Goal: Task Accomplishment & Management: Complete application form

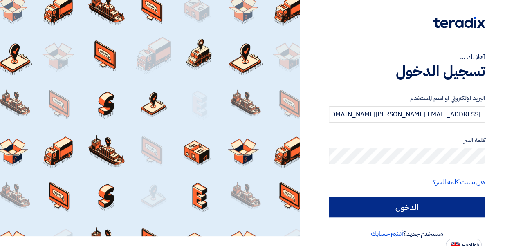
scroll to position [16, 0]
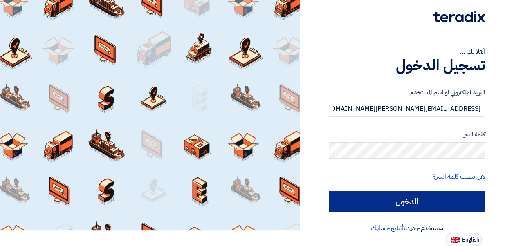
click at [393, 201] on input "الدخول" at bounding box center [407, 202] width 156 height 20
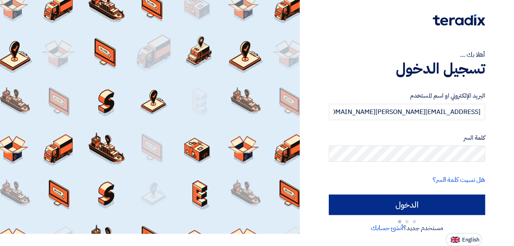
scroll to position [12, 0]
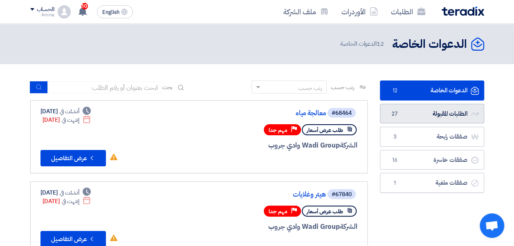
click at [405, 108] on link "الطلبات المقبولة الطلبات المقبولة 27" at bounding box center [432, 114] width 104 height 20
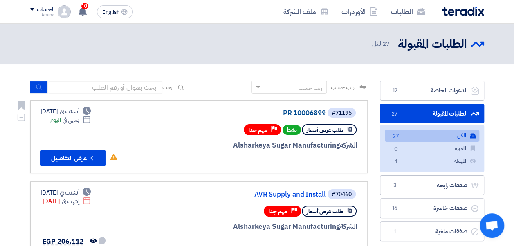
click at [292, 111] on link "PR 10006899" at bounding box center [244, 113] width 164 height 7
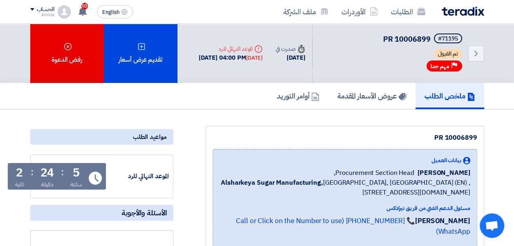
drag, startPoint x: 437, startPoint y: 139, endPoint x: 489, endPoint y: 139, distance: 52.4
copy div "PR 10006899"
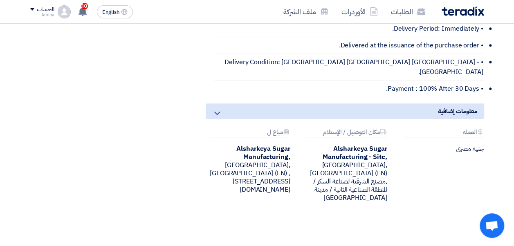
scroll to position [409, 0]
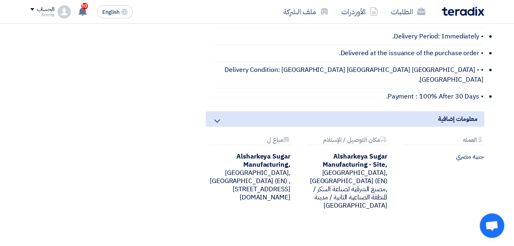
click at [455, 137] on div "Attachments العمله" at bounding box center [443, 141] width 81 height 9
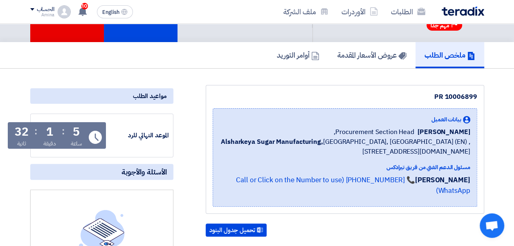
scroll to position [0, 0]
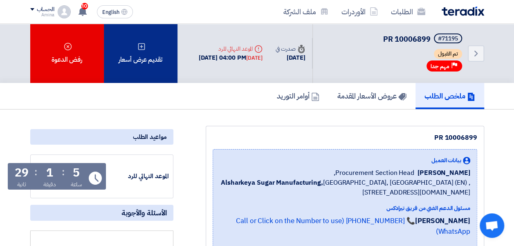
click at [149, 56] on div "تقديم عرض أسعار" at bounding box center [141, 53] width 74 height 59
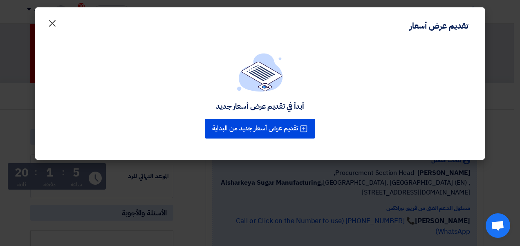
click at [48, 25] on span "×" at bounding box center [52, 23] width 10 height 25
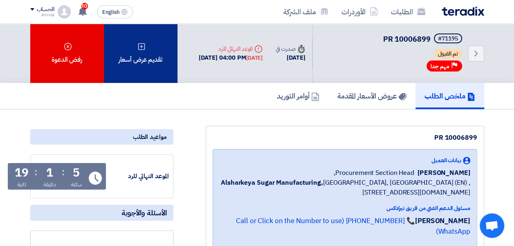
click at [146, 61] on div "تقديم عرض أسعار" at bounding box center [141, 53] width 74 height 59
click at [169, 66] on div "تقديم عرض أسعار" at bounding box center [141, 53] width 74 height 59
click at [171, 63] on div "تقديم عرض أسعار" at bounding box center [141, 53] width 74 height 59
click at [147, 47] on div "تقديم عرض أسعار" at bounding box center [141, 53] width 74 height 59
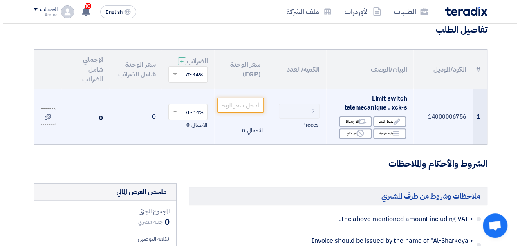
scroll to position [82, 0]
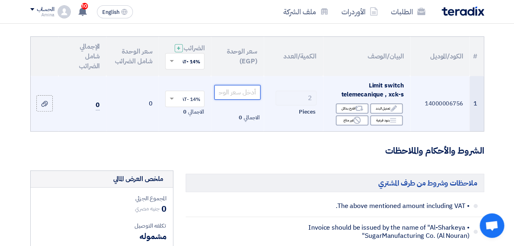
click at [242, 97] on input "number" at bounding box center [237, 92] width 46 height 15
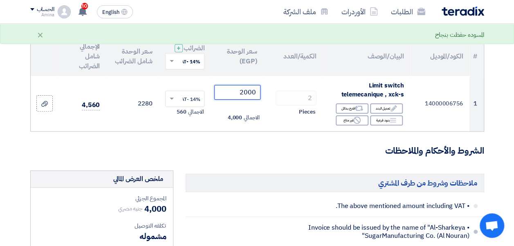
type input "2000"
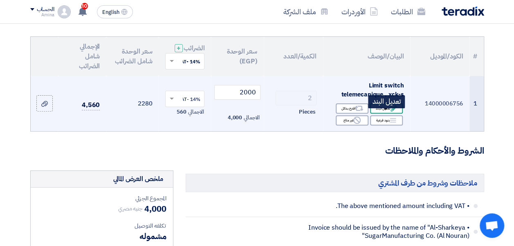
click at [381, 114] on div "Edit تعديل البند" at bounding box center [386, 109] width 33 height 10
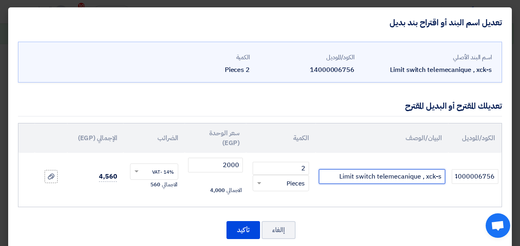
click at [334, 176] on input "Limit switch telemecanique , xck-s" at bounding box center [382, 176] width 126 height 15
paste input "XCKS101"
click at [432, 176] on input "Limit switch telemecanique , xck-s )XCKS101(" at bounding box center [382, 176] width 126 height 15
click at [325, 176] on input "Limit switch telemecanique , xck-s )XCKS101(" at bounding box center [382, 176] width 126 height 15
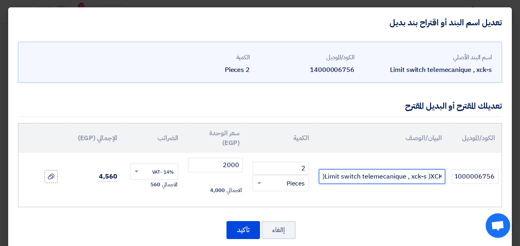
click at [325, 178] on input "Limit switch telemecanique , xck-s )XCKS101(" at bounding box center [382, 176] width 126 height 15
click at [411, 178] on input "Limit switch telemecanique , xck-s )XCKS101)" at bounding box center [382, 176] width 126 height 15
click at [437, 176] on input "Limit switch telemecanique , xck-s ) XCKS101)" at bounding box center [382, 176] width 126 height 15
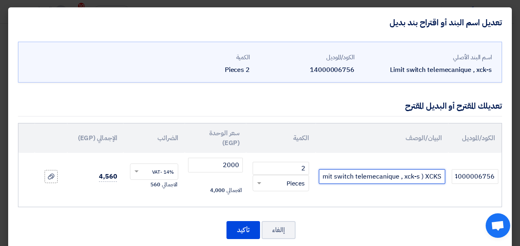
scroll to position [0, -7]
type input "Limit switch telemecanique , xck-s ) XCKS101)"
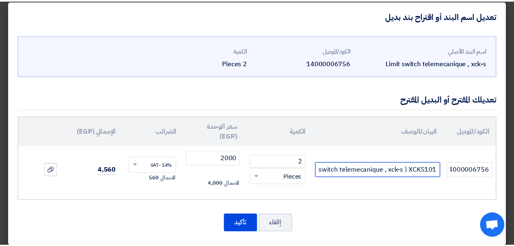
scroll to position [0, 0]
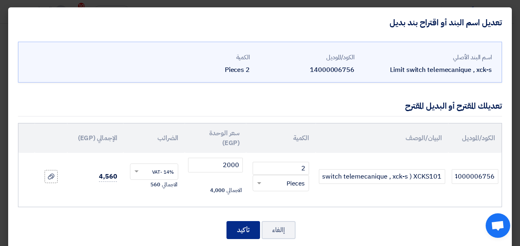
click at [254, 229] on button "تأكيد" at bounding box center [244, 230] width 34 height 18
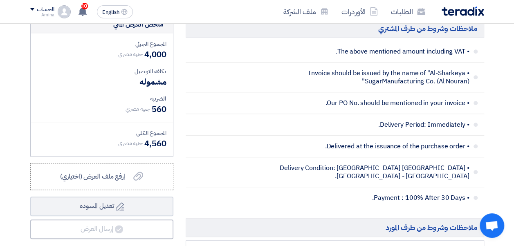
scroll to position [409, 0]
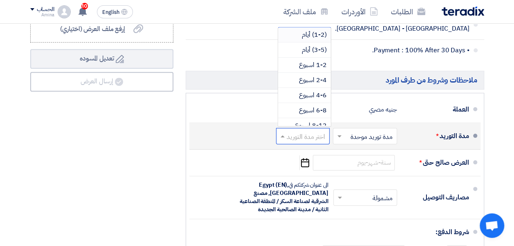
click at [318, 141] on input "text" at bounding box center [302, 137] width 50 height 12
click at [316, 115] on span "6-8 اسبوع" at bounding box center [313, 111] width 28 height 10
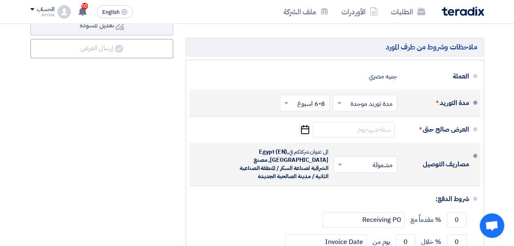
scroll to position [450, 0]
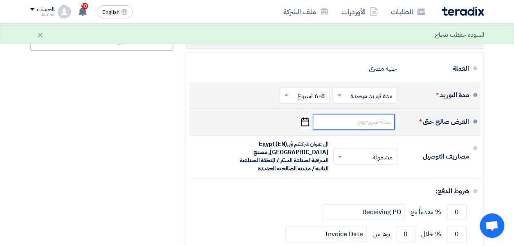
click at [364, 126] on input at bounding box center [354, 122] width 82 height 16
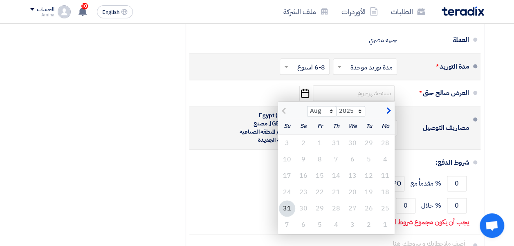
scroll to position [491, 0]
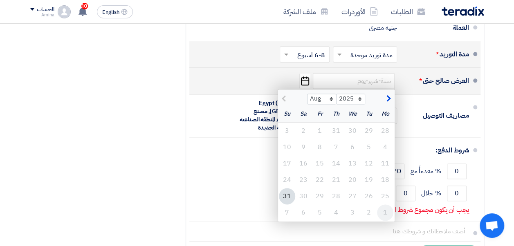
click at [385, 216] on div "1" at bounding box center [385, 213] width 16 height 16
type input "[DATE]"
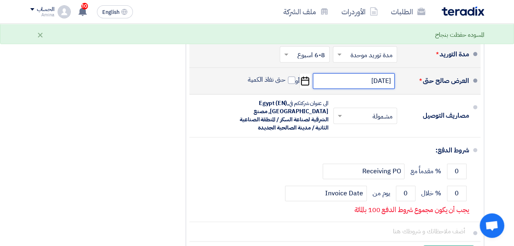
click at [327, 87] on input "[DATE]" at bounding box center [354, 81] width 82 height 16
select select "9"
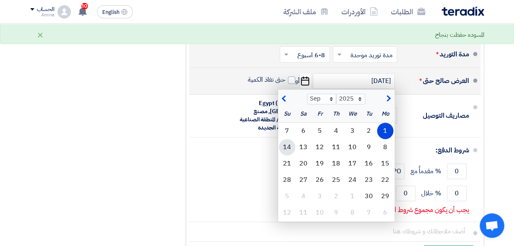
click at [284, 150] on div "14" at bounding box center [287, 147] width 16 height 16
type input "[DATE]"
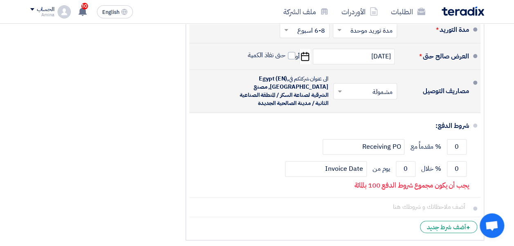
scroll to position [532, 0]
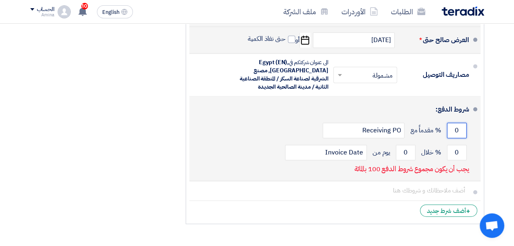
click at [460, 138] on input "0" at bounding box center [457, 131] width 20 height 16
type input "0"
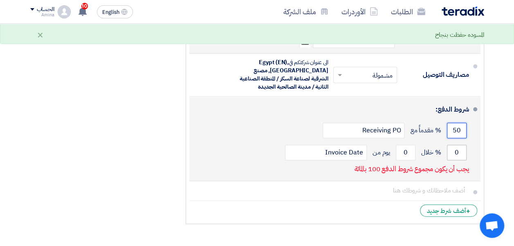
type input "50"
click at [457, 158] on input "0" at bounding box center [457, 153] width 20 height 16
click at [454, 160] on input "0" at bounding box center [457, 153] width 20 height 16
type input "50"
click at [410, 158] on input "0" at bounding box center [406, 153] width 20 height 16
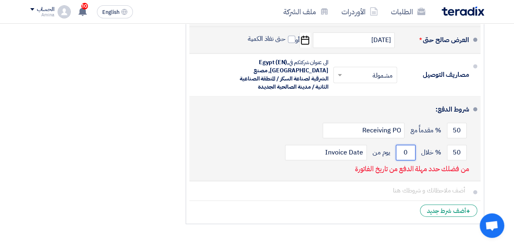
click at [405, 160] on input "0" at bounding box center [406, 153] width 20 height 16
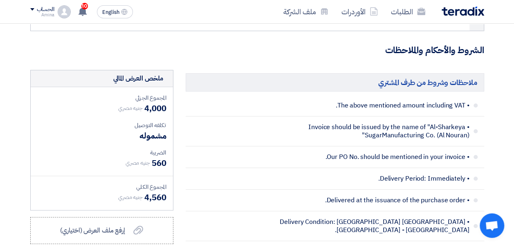
scroll to position [286, 0]
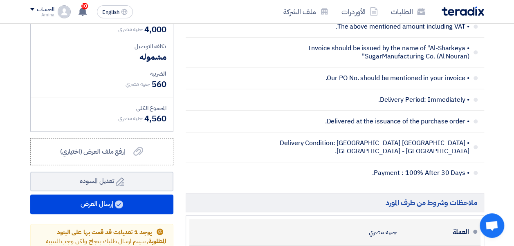
type input "7"
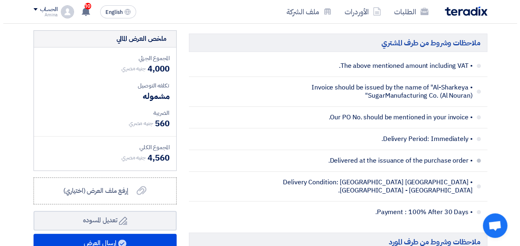
scroll to position [349, 0]
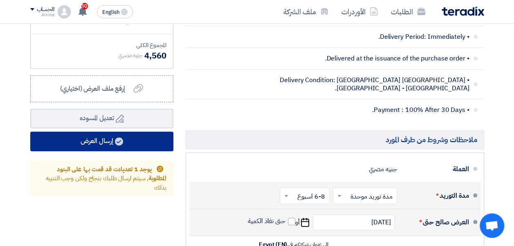
click at [147, 151] on button "إرسال العرض" at bounding box center [101, 142] width 143 height 20
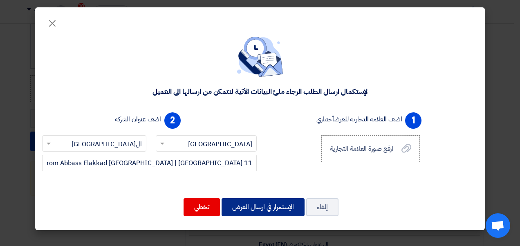
click at [265, 207] on button "الإستمرار في ارسال العرض" at bounding box center [263, 207] width 83 height 18
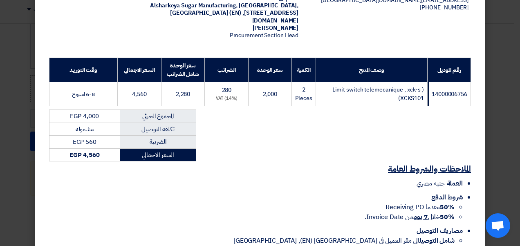
scroll to position [131, 0]
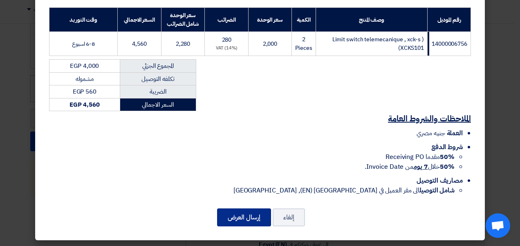
click at [242, 221] on button "إرسال العرض" at bounding box center [244, 218] width 54 height 18
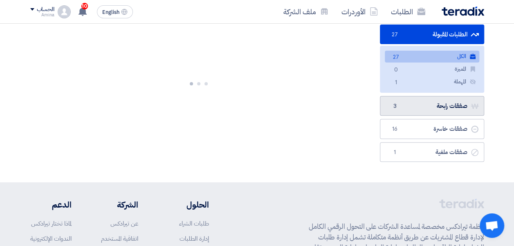
scroll to position [82, 0]
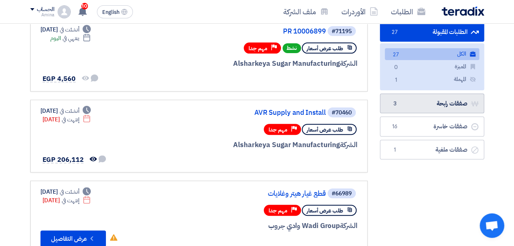
click at [439, 106] on link "صفقات رابحة صفقات رابحة 3" at bounding box center [432, 104] width 104 height 20
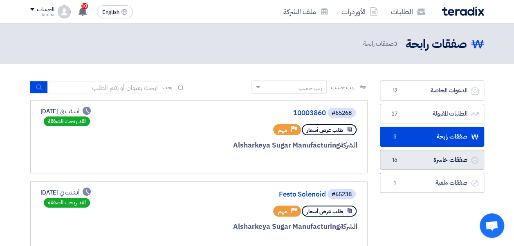
scroll to position [41, 0]
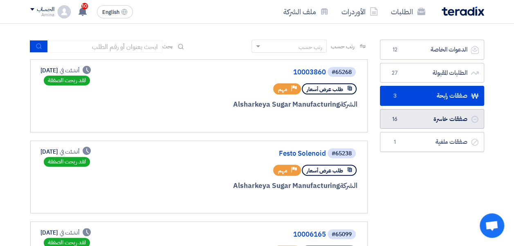
click at [447, 124] on link "صفقات خاسرة صفقات خاسرة 16" at bounding box center [432, 119] width 104 height 20
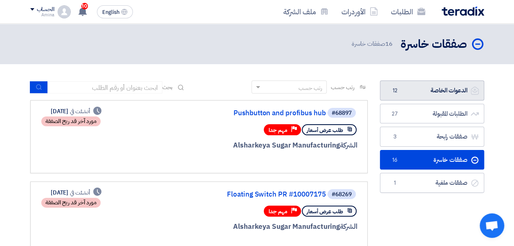
click at [403, 97] on link "الدعوات الخاصة الدعوات الخاصة 12" at bounding box center [432, 91] width 104 height 20
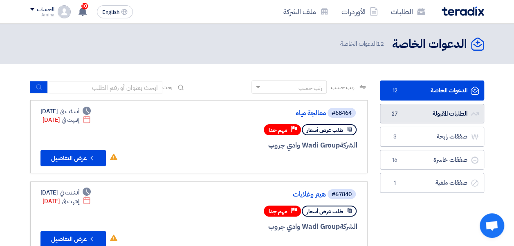
click at [416, 108] on link "الطلبات المقبولة الطلبات المقبولة 27" at bounding box center [432, 114] width 104 height 20
